Goal: Use online tool/utility: Use online tool/utility

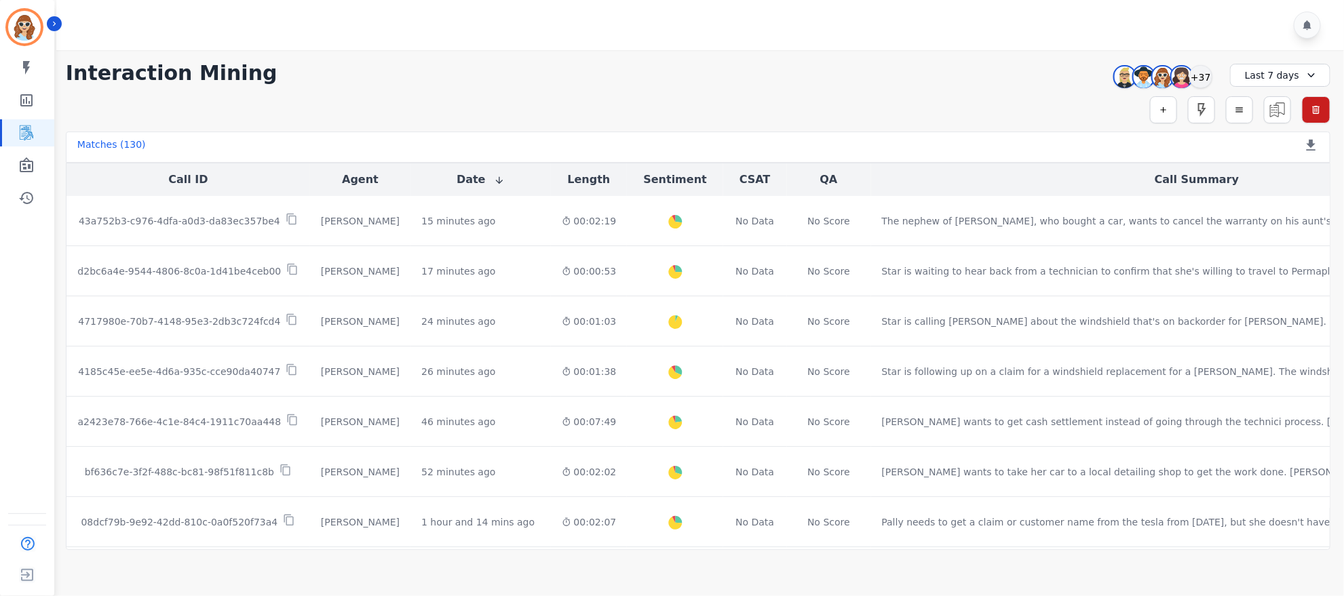
scroll to position [702, 0]
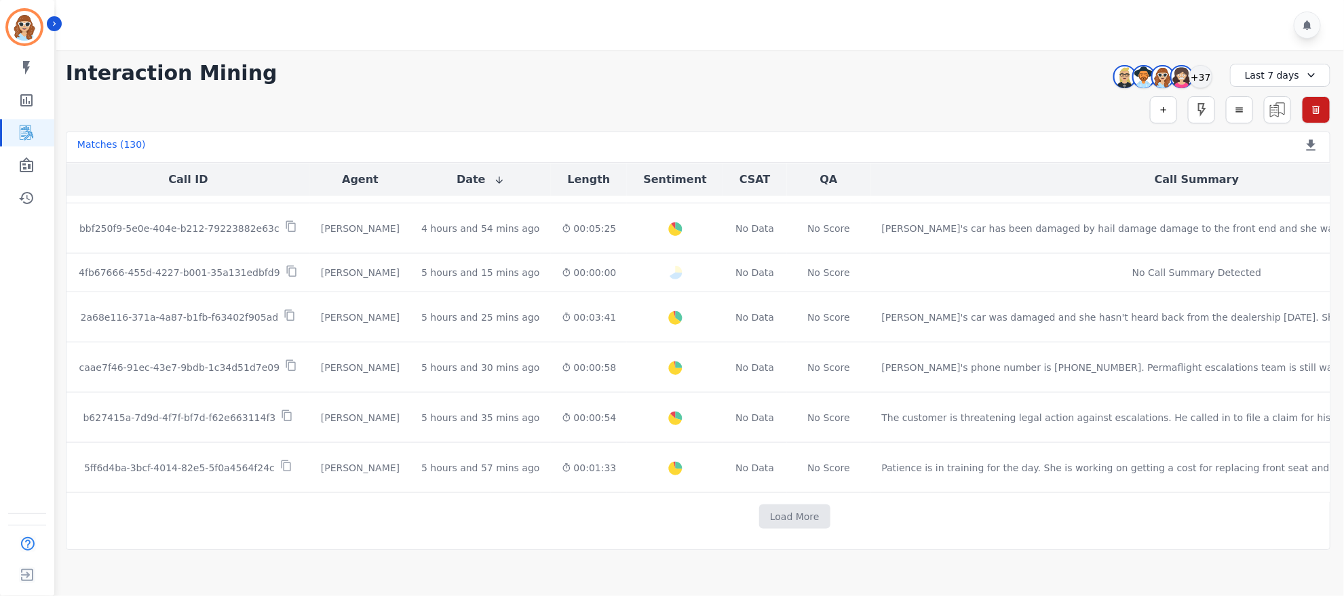
click at [1207, 79] on div "+37" at bounding box center [1200, 76] width 23 height 23
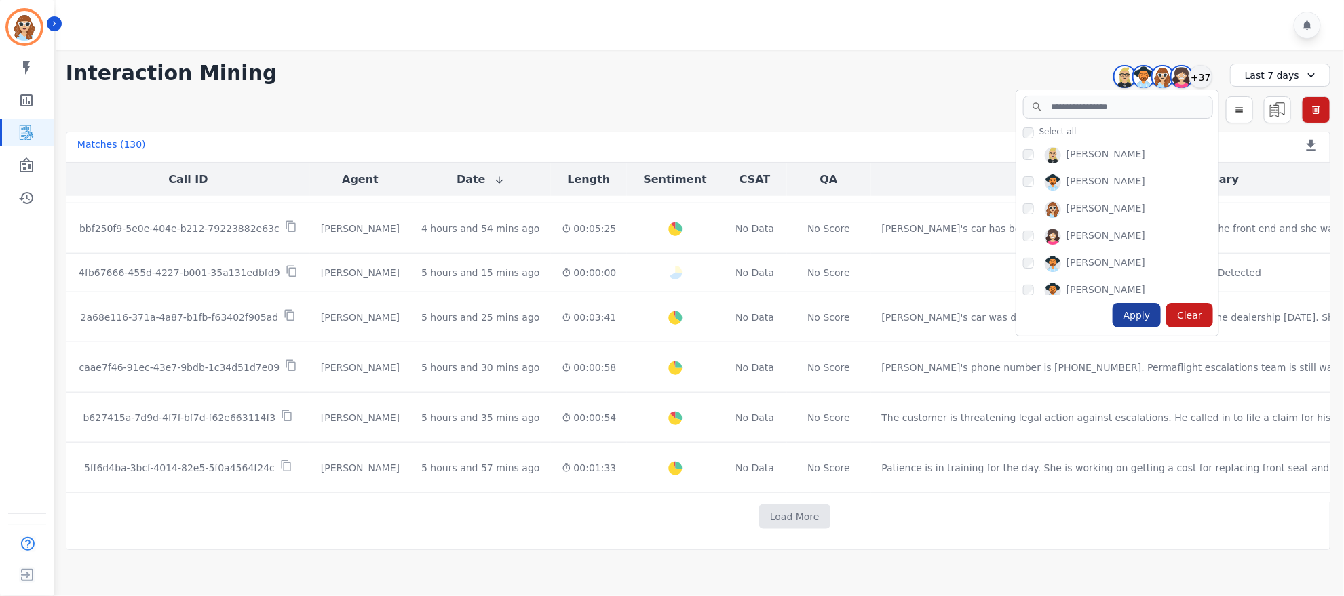
click at [1138, 311] on div "Apply" at bounding box center [1137, 315] width 49 height 24
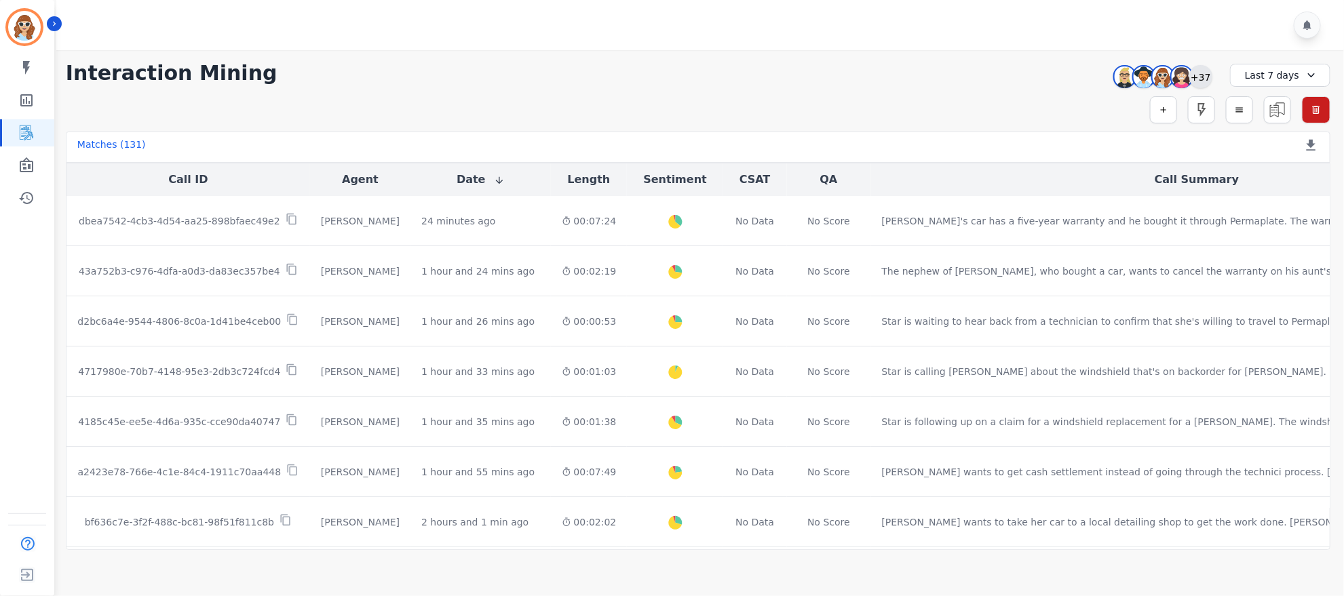
click at [1204, 77] on div "+37" at bounding box center [1200, 76] width 23 height 23
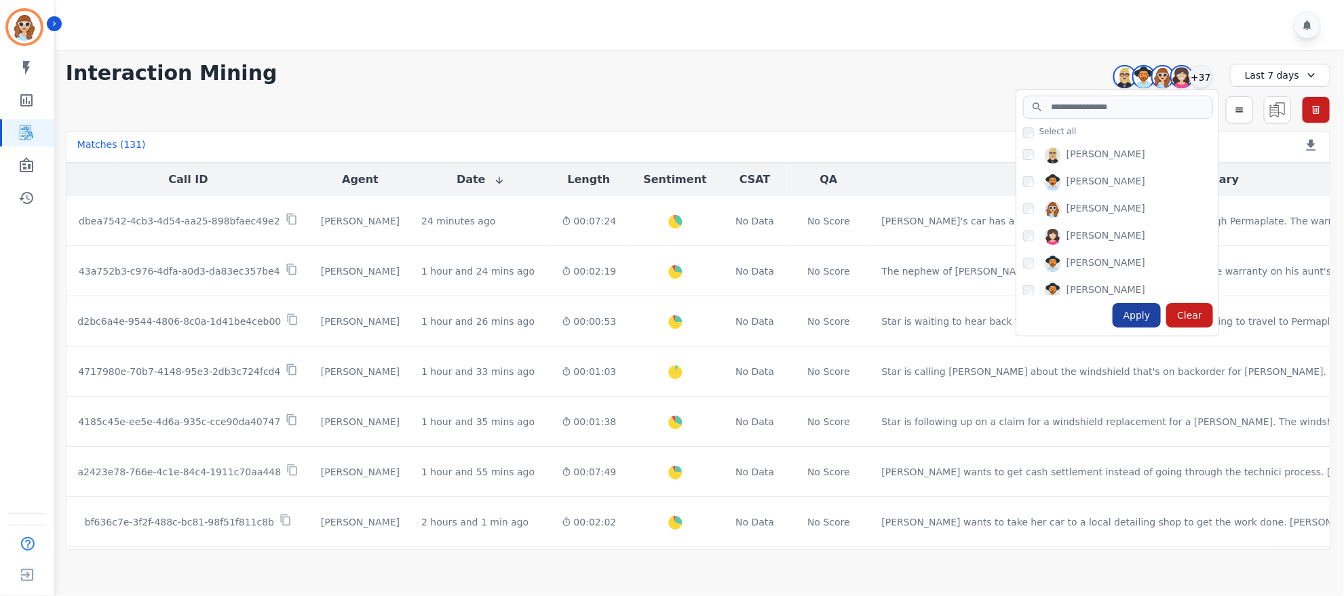
click at [1132, 320] on div "Apply" at bounding box center [1137, 315] width 49 height 24
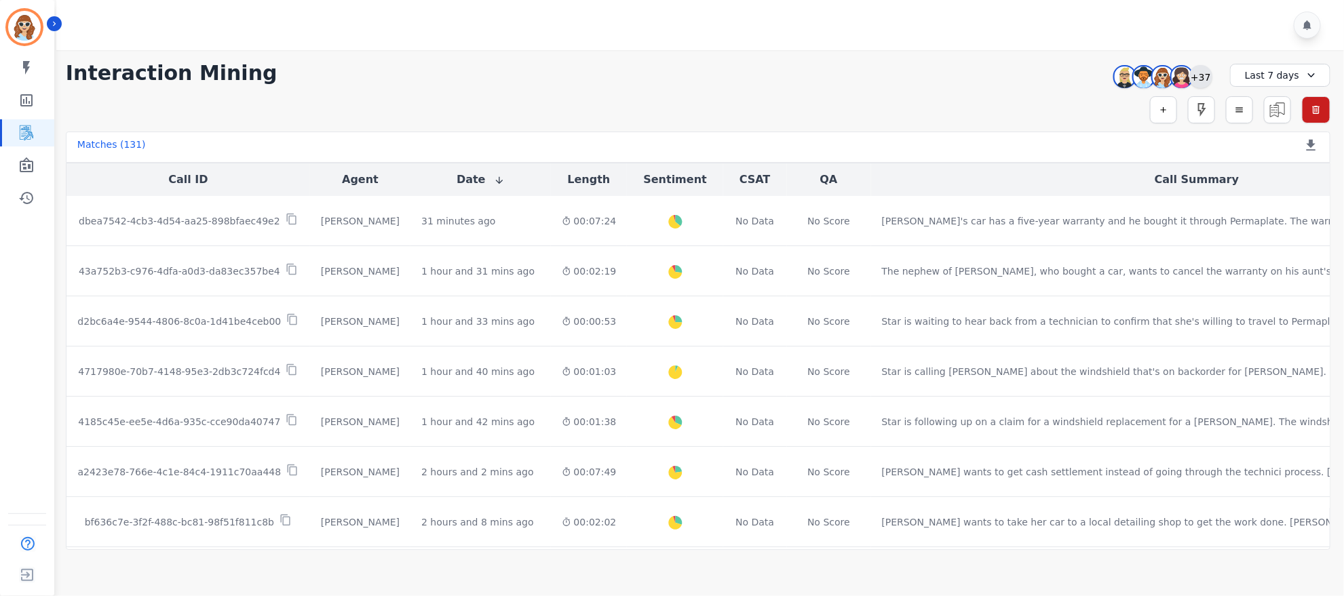
click at [1204, 78] on div "+37" at bounding box center [1200, 76] width 23 height 23
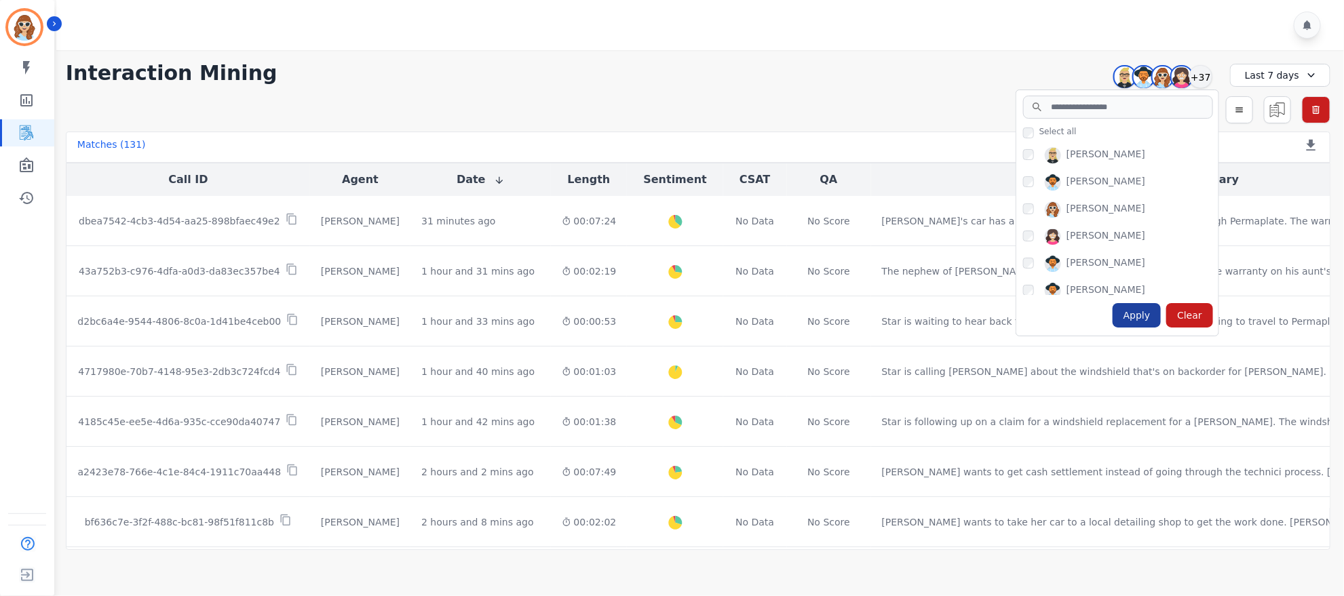
click at [1144, 311] on div "Apply" at bounding box center [1137, 315] width 49 height 24
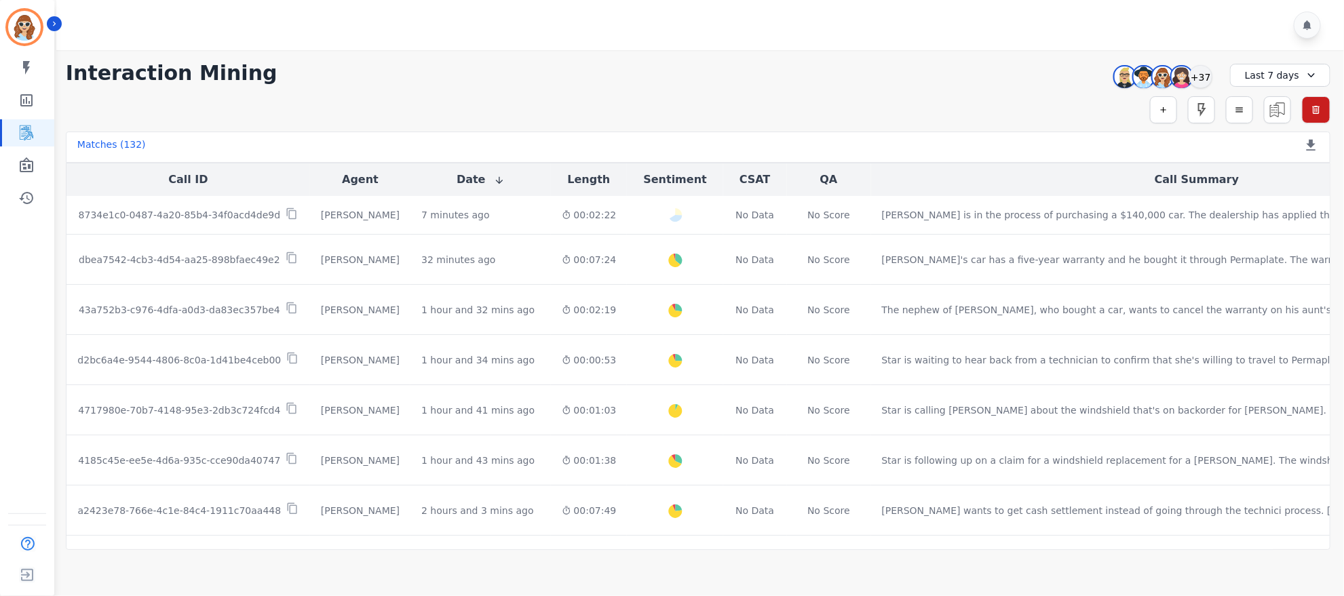
click at [1059, 94] on div "**********" at bounding box center [698, 300] width 1292 height 500
click at [1208, 78] on div "+37" at bounding box center [1200, 76] width 23 height 23
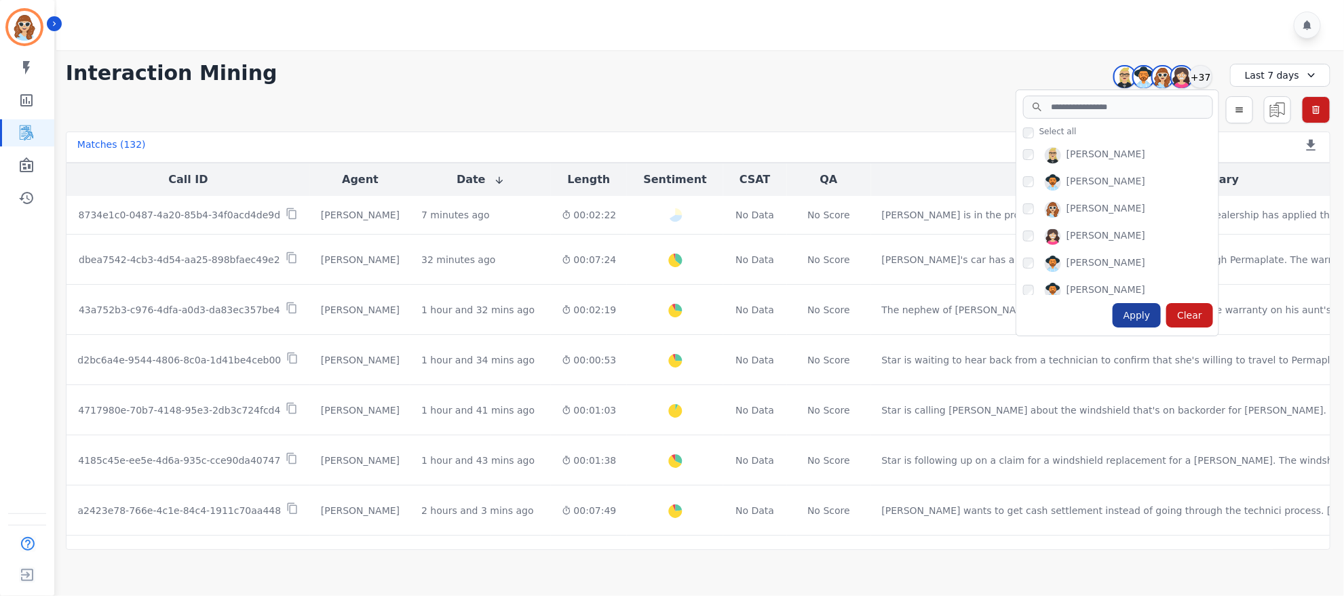
click at [1144, 318] on div "Apply" at bounding box center [1137, 315] width 49 height 24
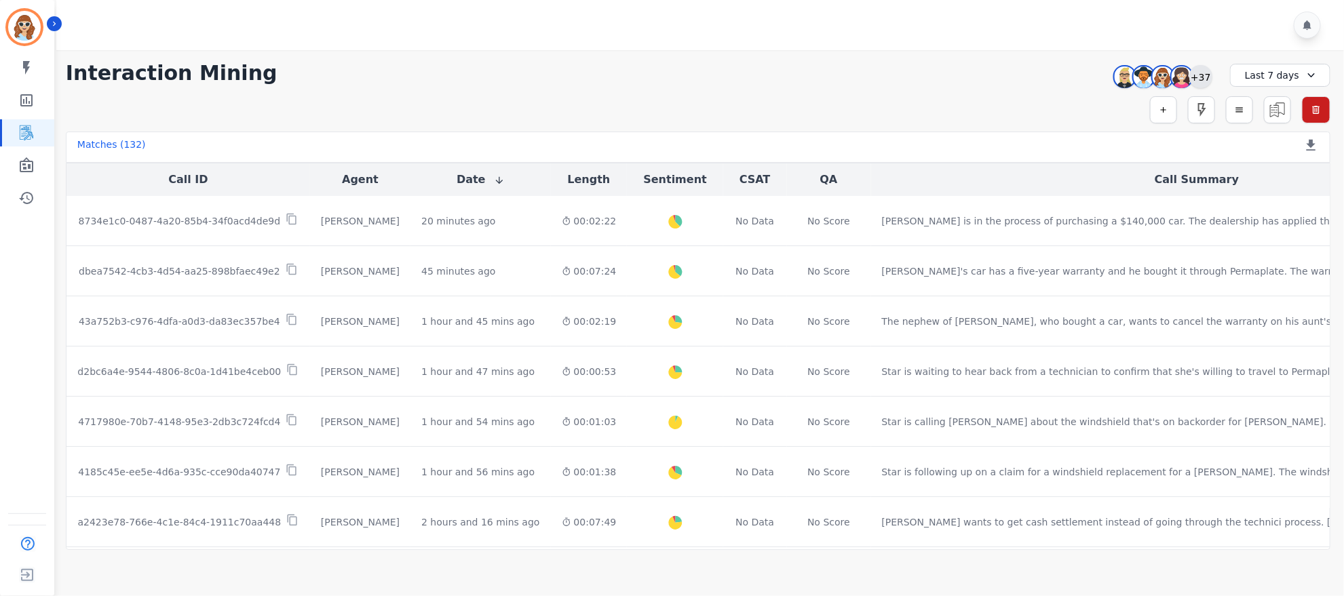
click at [1200, 85] on div "+37" at bounding box center [1200, 76] width 23 height 23
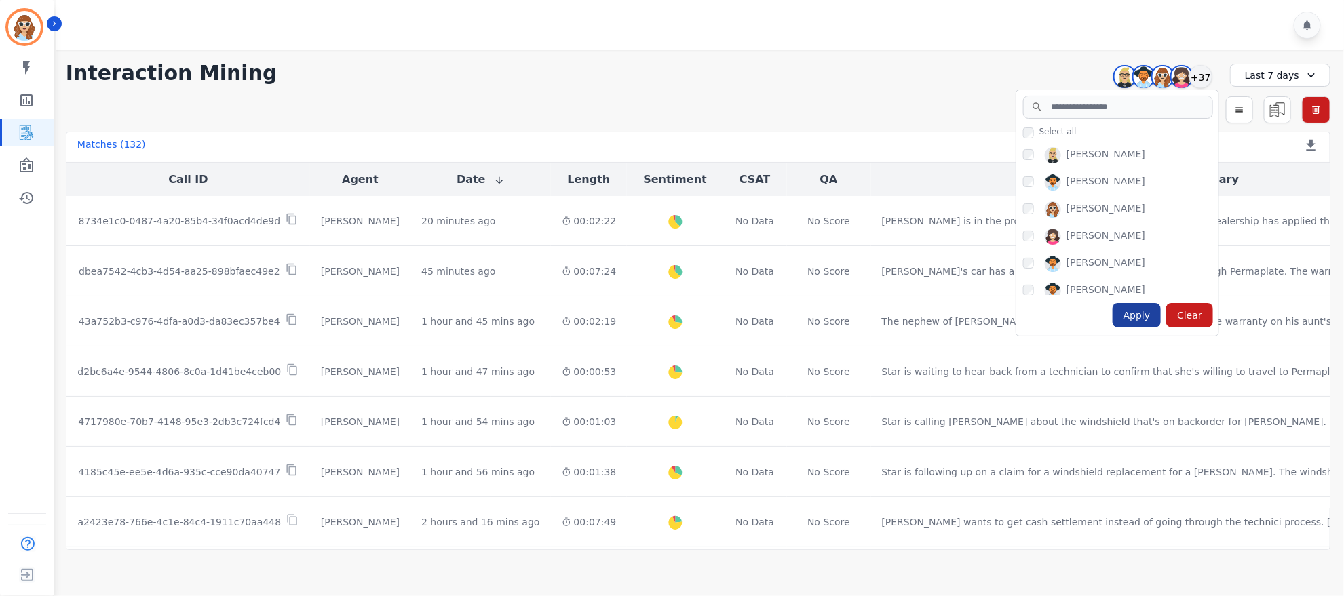
click at [1132, 310] on div "Apply" at bounding box center [1137, 315] width 49 height 24
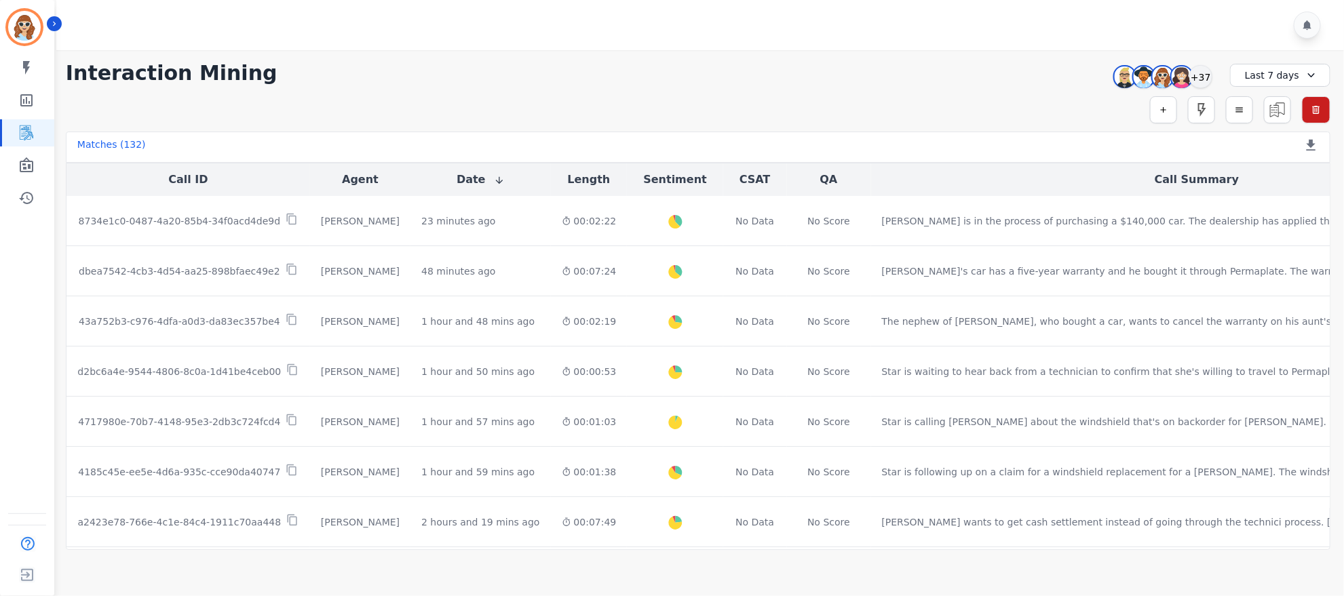
click at [1025, 90] on div "**********" at bounding box center [698, 300] width 1292 height 500
click at [1209, 74] on div "+37" at bounding box center [1200, 76] width 23 height 23
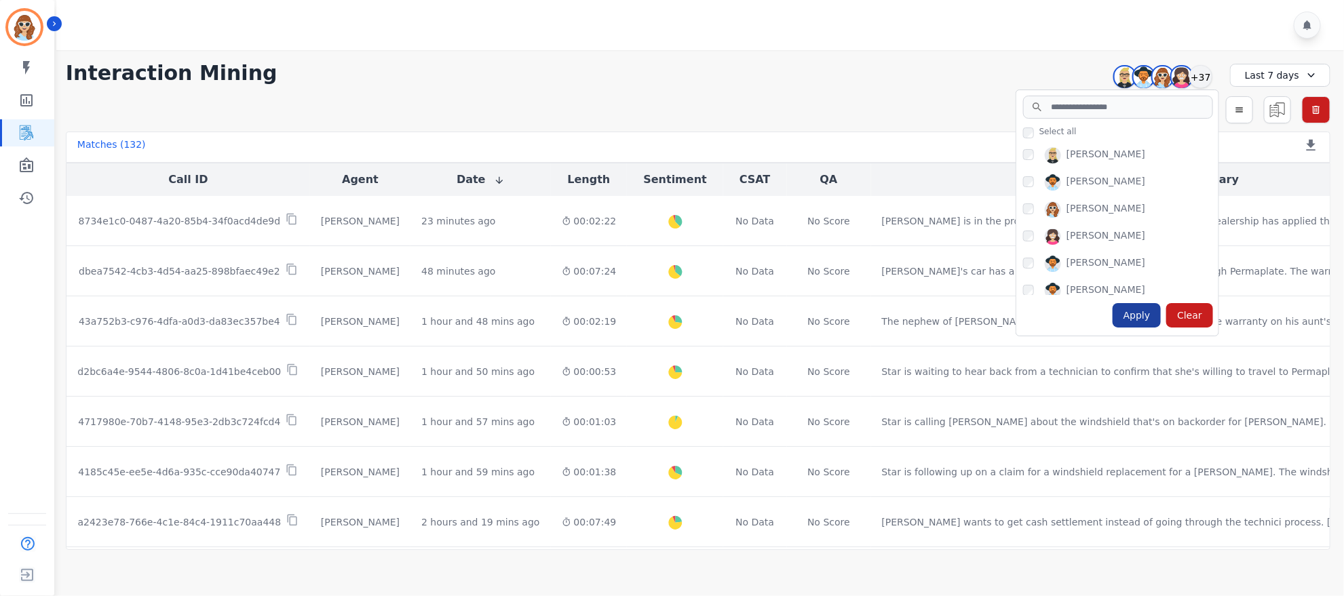
click at [1143, 320] on div "Apply" at bounding box center [1137, 315] width 49 height 24
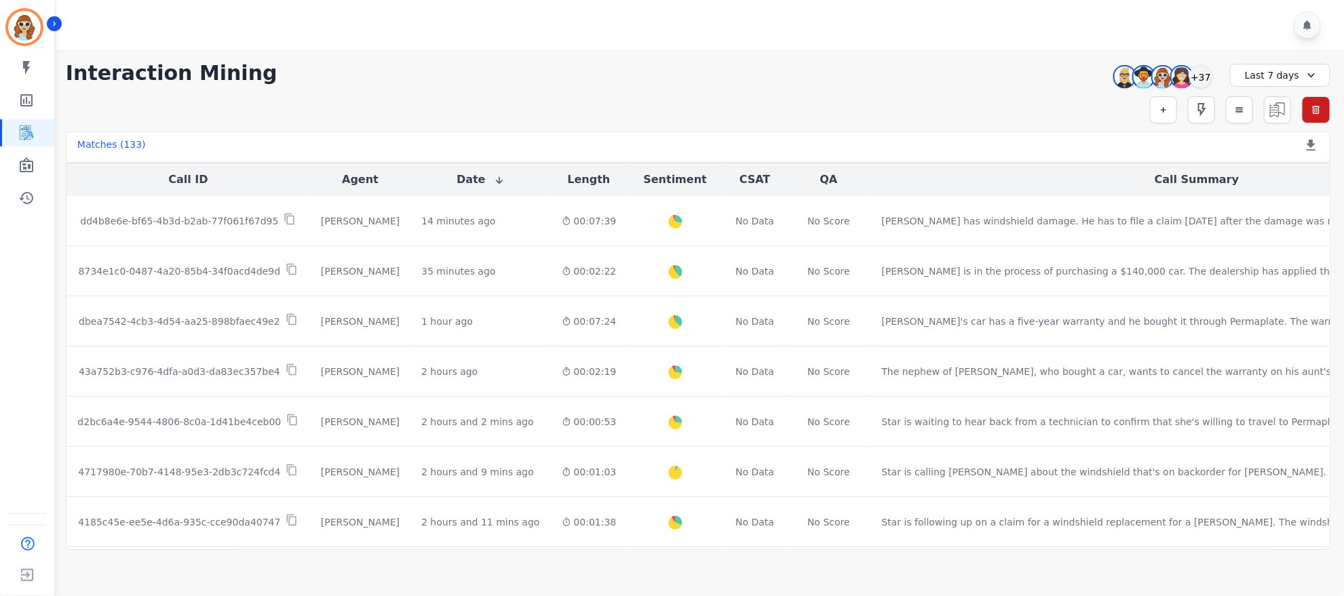
click at [1008, 98] on div "Simple Search Metric Search Advanced Search Saved Rules Clear Filters" at bounding box center [698, 109] width 1265 height 27
click at [1203, 78] on div "+37" at bounding box center [1200, 76] width 23 height 23
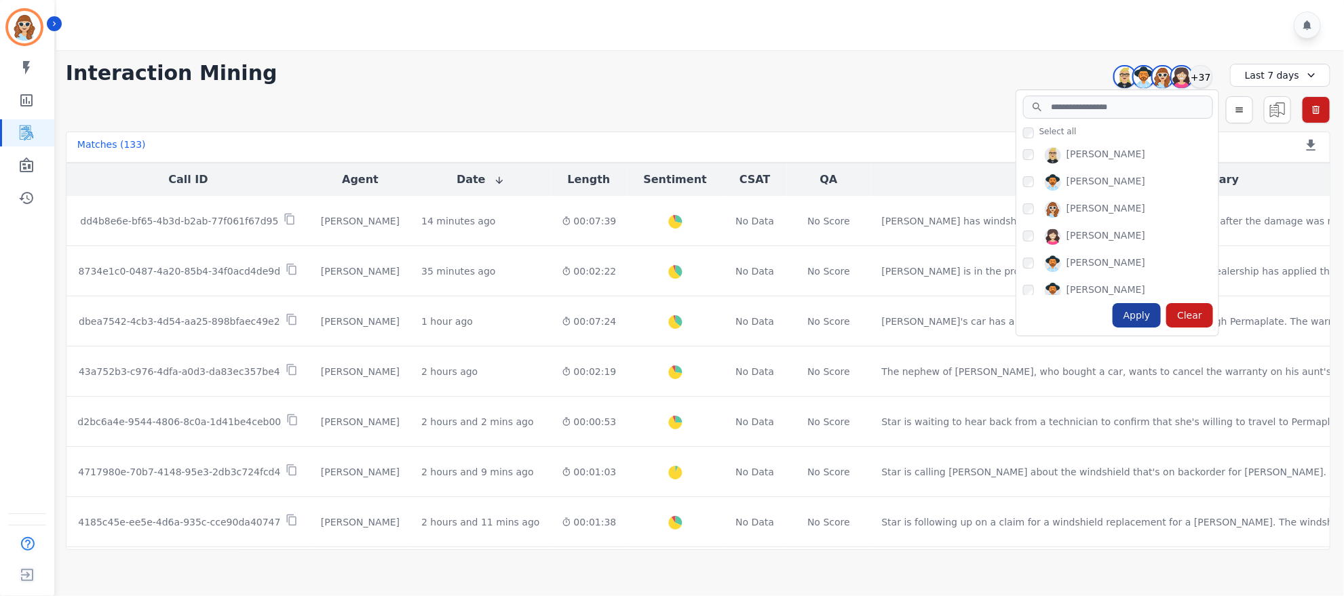
click at [1146, 313] on div "Apply" at bounding box center [1137, 315] width 49 height 24
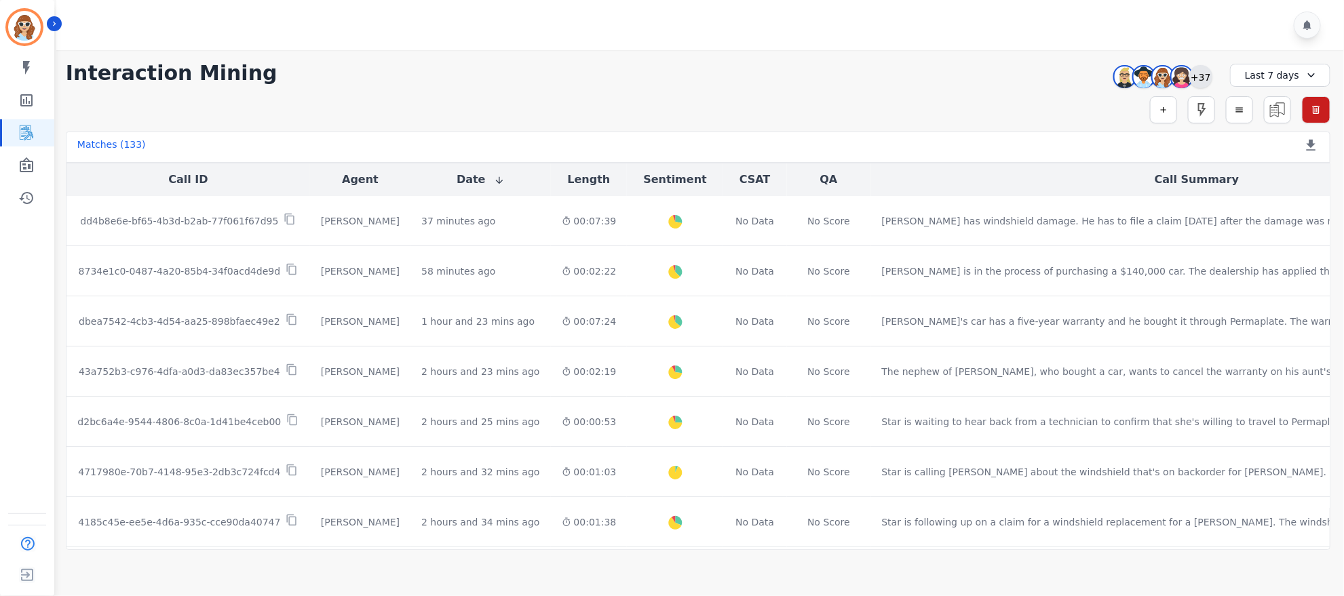
click at [1203, 76] on div "+37" at bounding box center [1200, 76] width 23 height 23
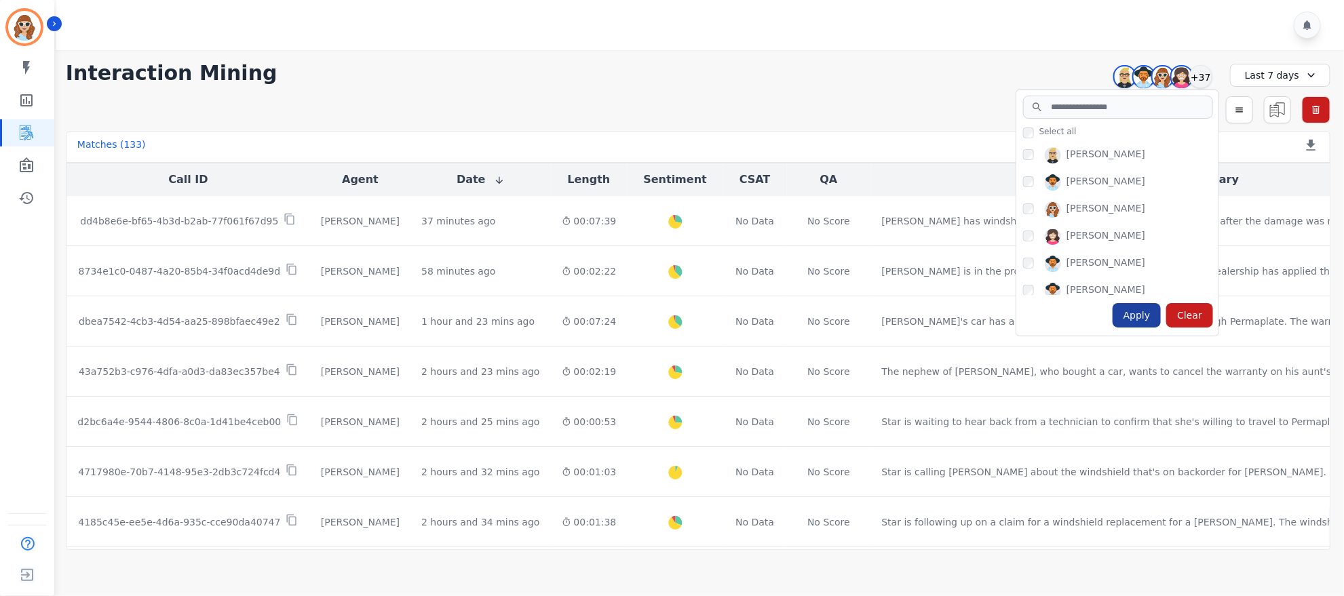
click at [1138, 318] on div "Apply" at bounding box center [1137, 315] width 49 height 24
